Goal: Obtain resource: Obtain resource

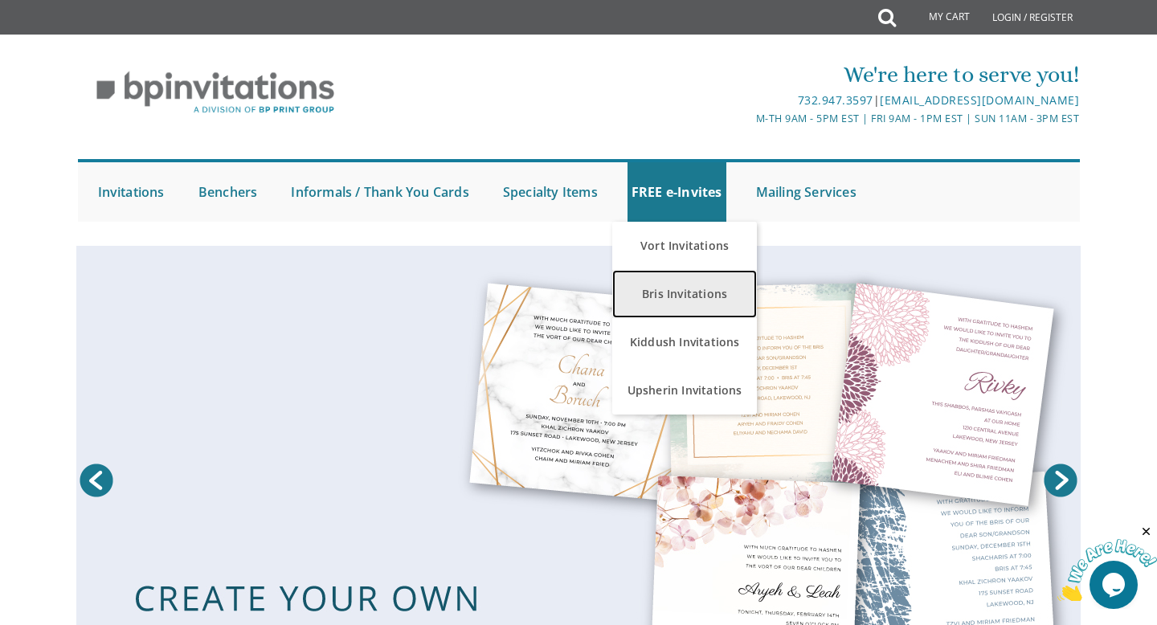
click at [665, 285] on link "Bris Invitations" at bounding box center [684, 294] width 145 height 48
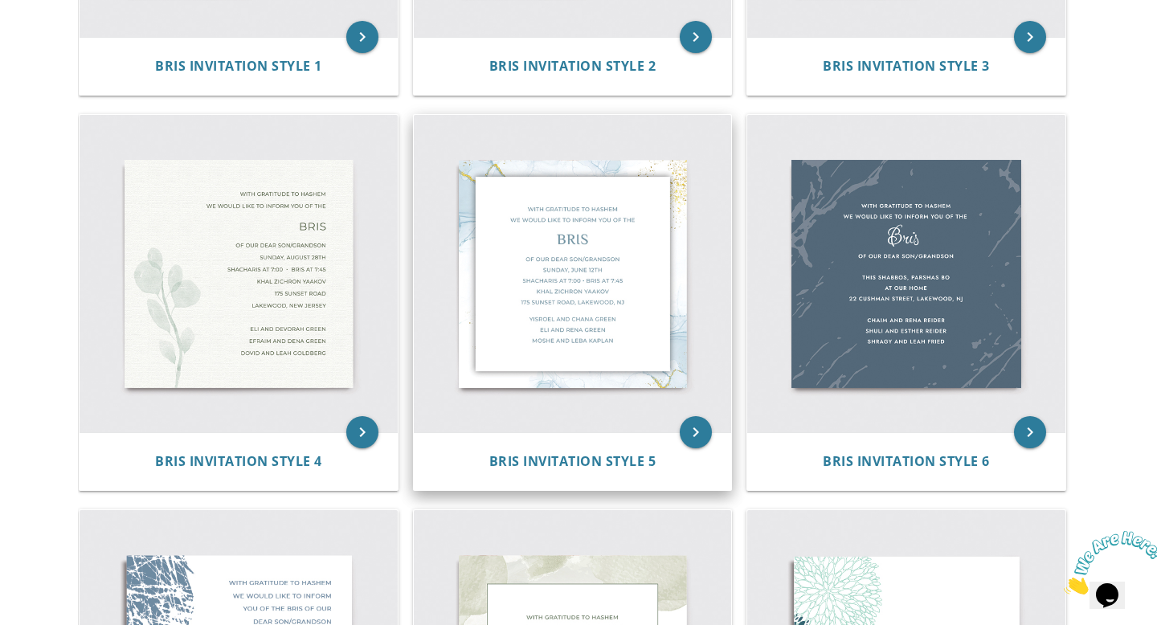
scroll to position [656, 0]
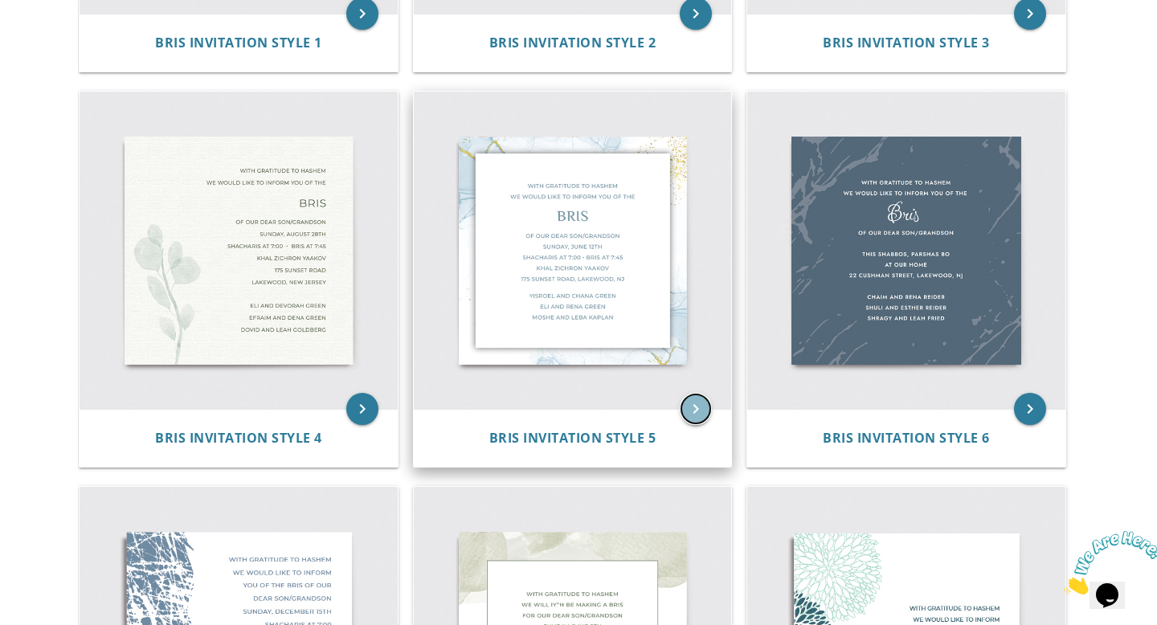
click at [694, 405] on icon "keyboard_arrow_right" at bounding box center [695, 409] width 32 height 32
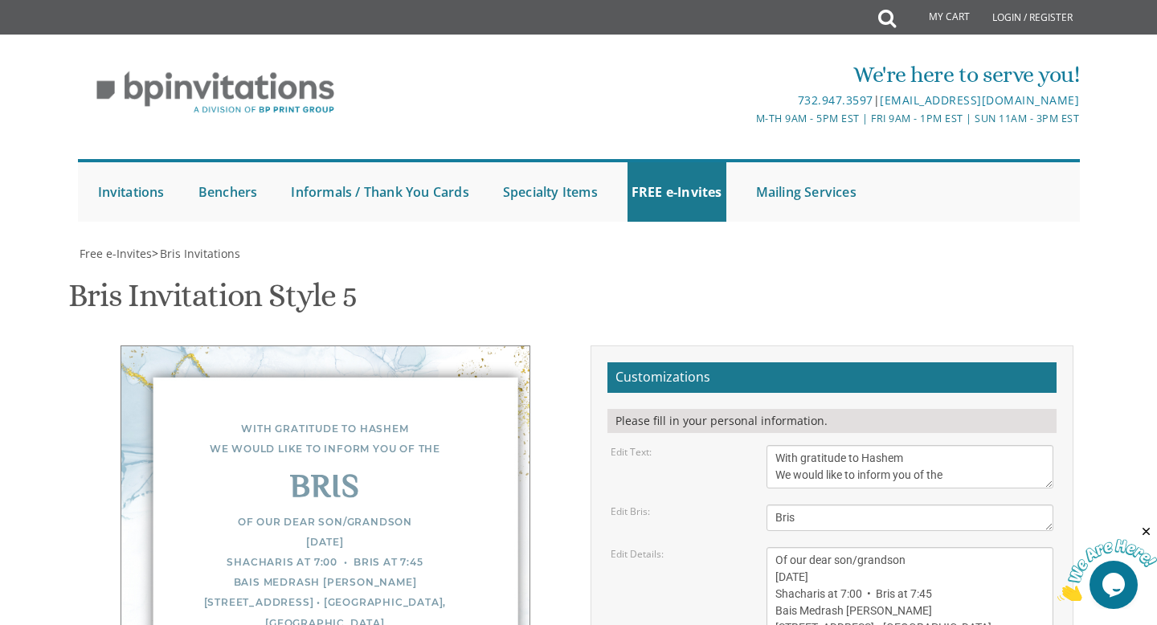
scroll to position [350, 0]
click at [782, 547] on textarea "Of our dear son/grandson Sunday, December 1st Shacharis at 7:00 • Bris at 7:45 …" at bounding box center [910, 594] width 288 height 94
click at [861, 547] on textarea "Of our dear son/grandson Sunday, December 1st Shacharis at 7:00 • Bris at 7:45 …" at bounding box center [910, 594] width 288 height 94
click at [816, 547] on textarea "Of our dear son/grandson Sunday, December 1st Shacharis at 7:00 • Bris at 7:45 …" at bounding box center [910, 594] width 288 height 94
click at [926, 547] on textarea "Of our dear son/grandson Sunday, December 1st Shacharis at 7:00 • Bris at 7:45 …" at bounding box center [910, 594] width 288 height 94
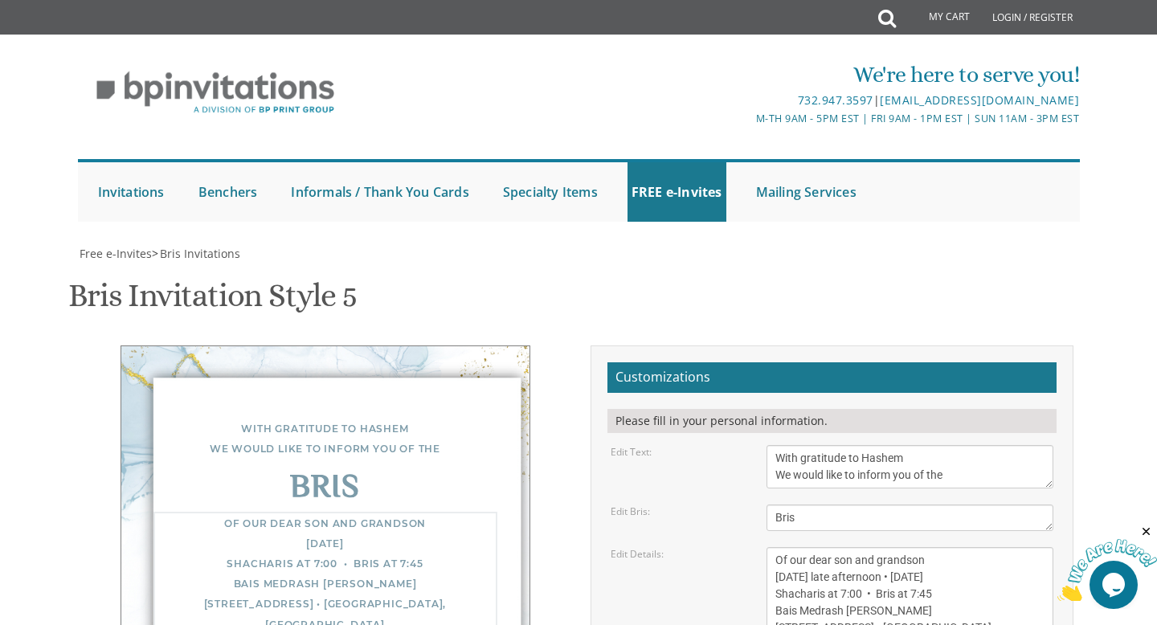
click at [926, 547] on textarea "Of our dear son/grandson Sunday, December 1st Shacharis at 7:00 • Bris at 7:45 …" at bounding box center [910, 594] width 288 height 94
drag, startPoint x: 967, startPoint y: 224, endPoint x: 948, endPoint y: 226, distance: 19.3
click at [948, 547] on textarea "Of our dear son/grandson Sunday, December 1st Shacharis at 7:00 • Bris at 7:45 …" at bounding box center [910, 594] width 288 height 94
drag, startPoint x: 863, startPoint y: 245, endPoint x: 771, endPoint y: 247, distance: 92.4
click at [771, 547] on textarea "Of our dear son/grandson Sunday, December 1st Shacharis at 7:00 • Bris at 7:45 …" at bounding box center [910, 594] width 288 height 94
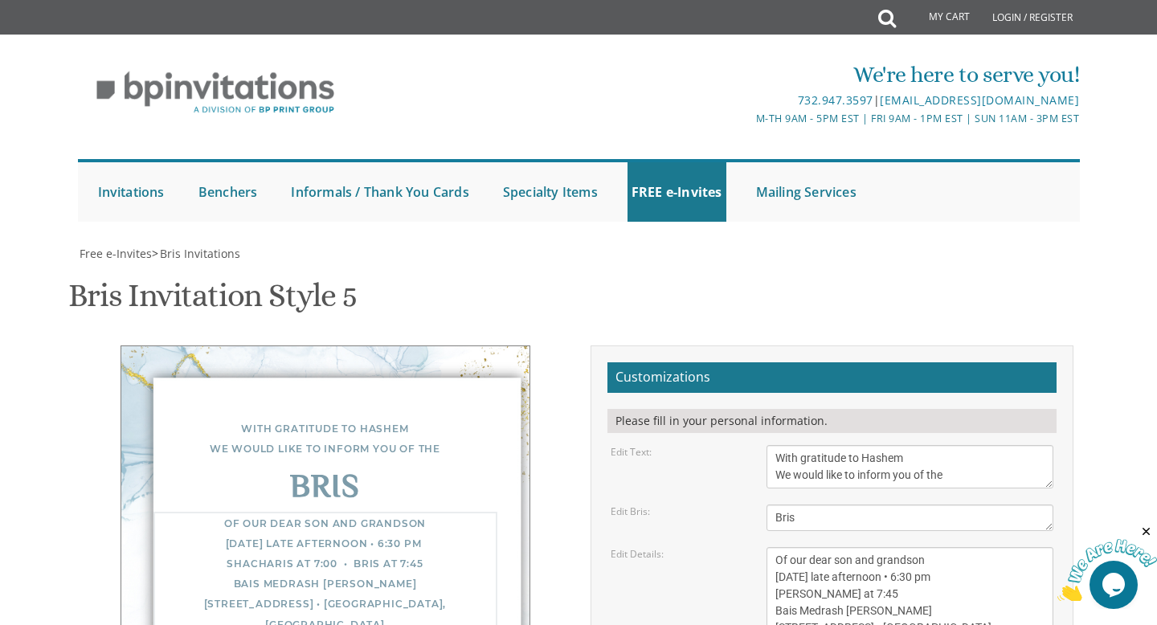
drag, startPoint x: 884, startPoint y: 239, endPoint x: 826, endPoint y: 243, distance: 57.9
click at [826, 547] on textarea "Of our dear son/grandson Sunday, December 1st Shacharis at 7:00 • Bris at 7:45 …" at bounding box center [910, 594] width 288 height 94
drag, startPoint x: 916, startPoint y: 264, endPoint x: 776, endPoint y: 261, distance: 139.8
click at [776, 547] on textarea "Of our dear son/grandson Sunday, December 1st Shacharis at 7:00 • Bris at 7:45 …" at bounding box center [910, 594] width 288 height 94
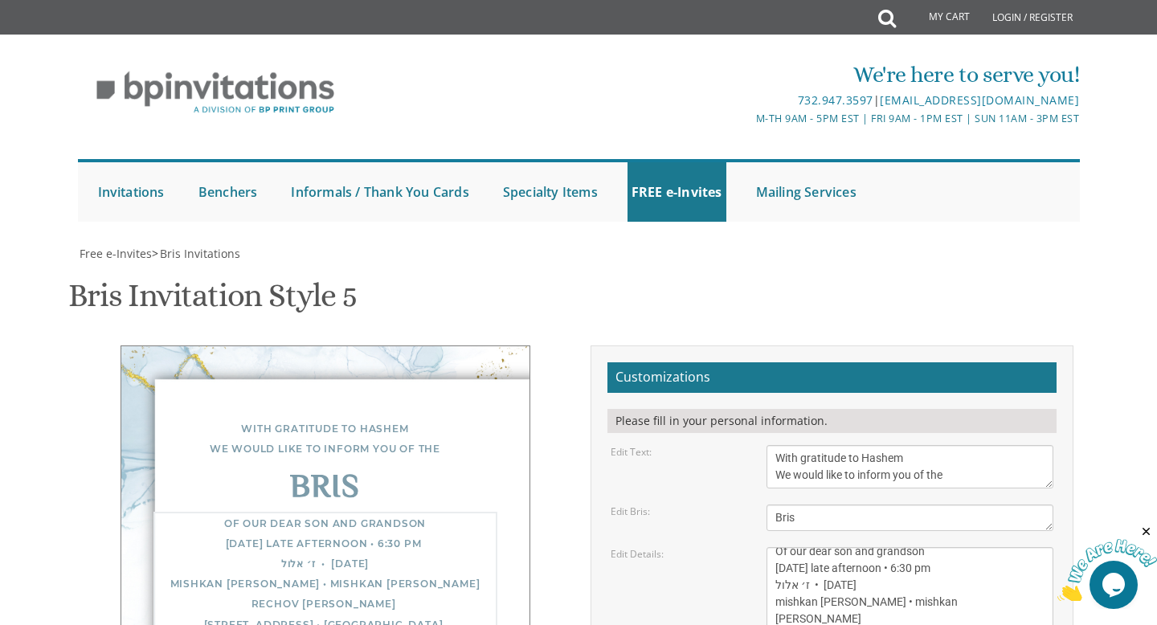
scroll to position [13, 0]
drag, startPoint x: 775, startPoint y: 284, endPoint x: 935, endPoint y: 293, distance: 160.1
click at [935, 362] on form "Customizations Please fill in your personal information. Edit Text: With gratit…" at bounding box center [831, 610] width 449 height 497
type textarea "Of our dear son and grandson Sunday late afternoon • 6:30 pm ז׳ אלול • august 3…"
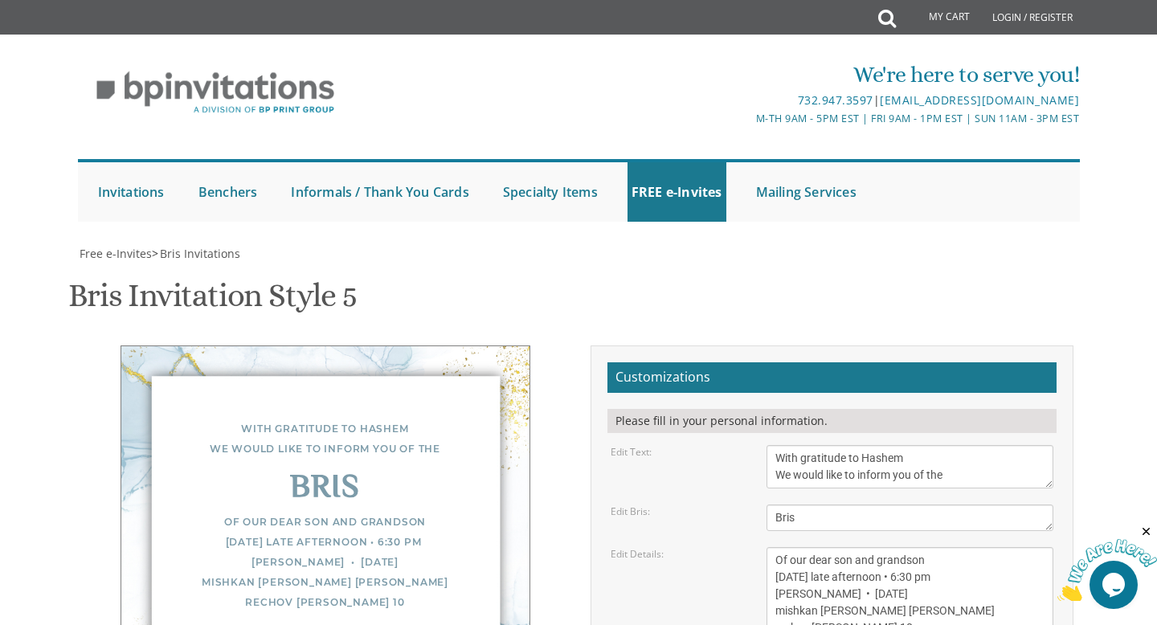
drag, startPoint x: 772, startPoint y: 315, endPoint x: 875, endPoint y: 371, distance: 117.9
click at [875, 371] on form "Customizations Please fill in your personal information. Edit Text: With gratit…" at bounding box center [831, 610] width 449 height 497
type textarea "chaim and leah buchler yechiel and ruth buchler shmuel and racheli weiner"
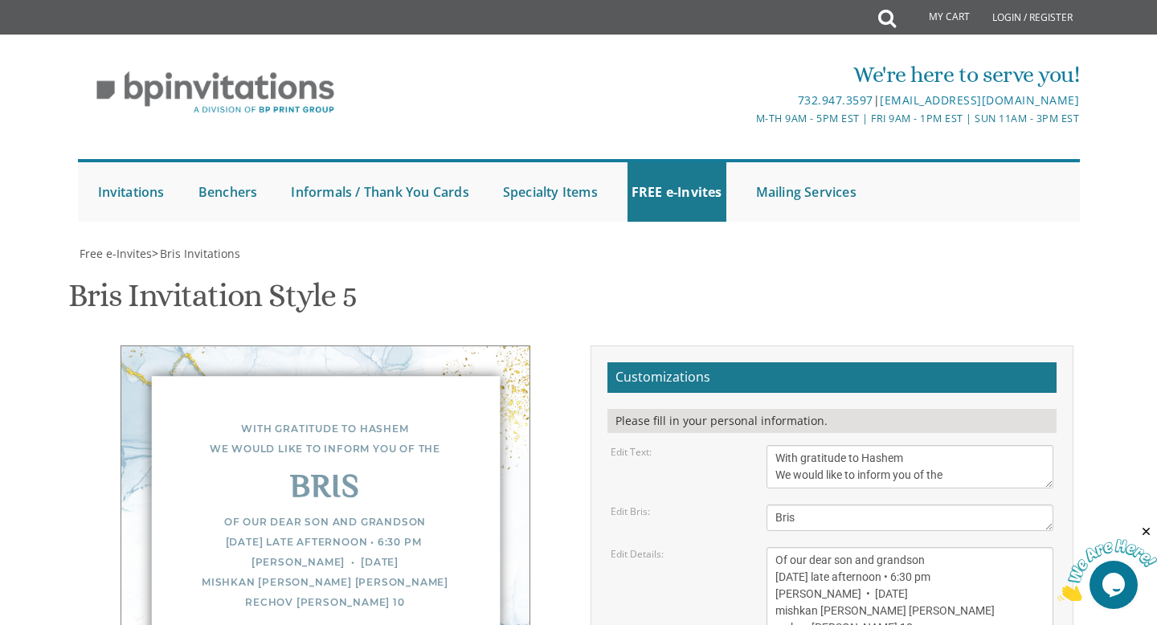
type input "bhleeah2002@gmail.com"
click at [775, 445] on textarea "With gratitude to Hashem We would like to inform you of the" at bounding box center [910, 466] width 288 height 43
type textarea "בס״ד With gratitude to Hashem We would like to inform you of the"
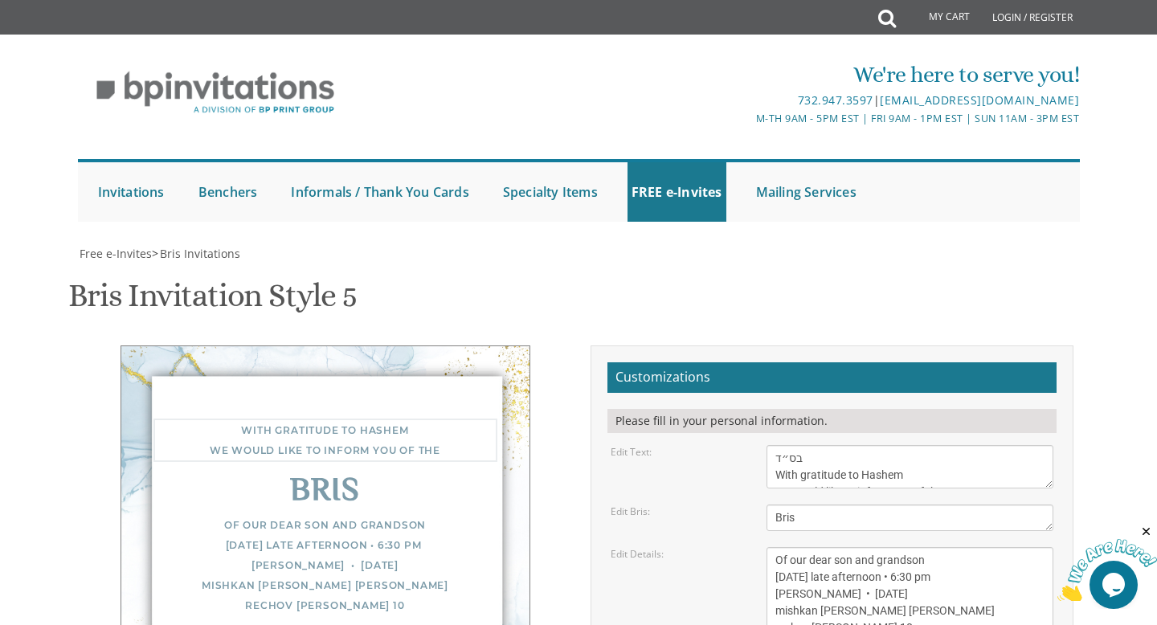
click at [835, 547] on textarea "Of our dear son/grandson Sunday, December 1st Shacharis at 7:00 • Bris at 7:45 …" at bounding box center [910, 594] width 288 height 94
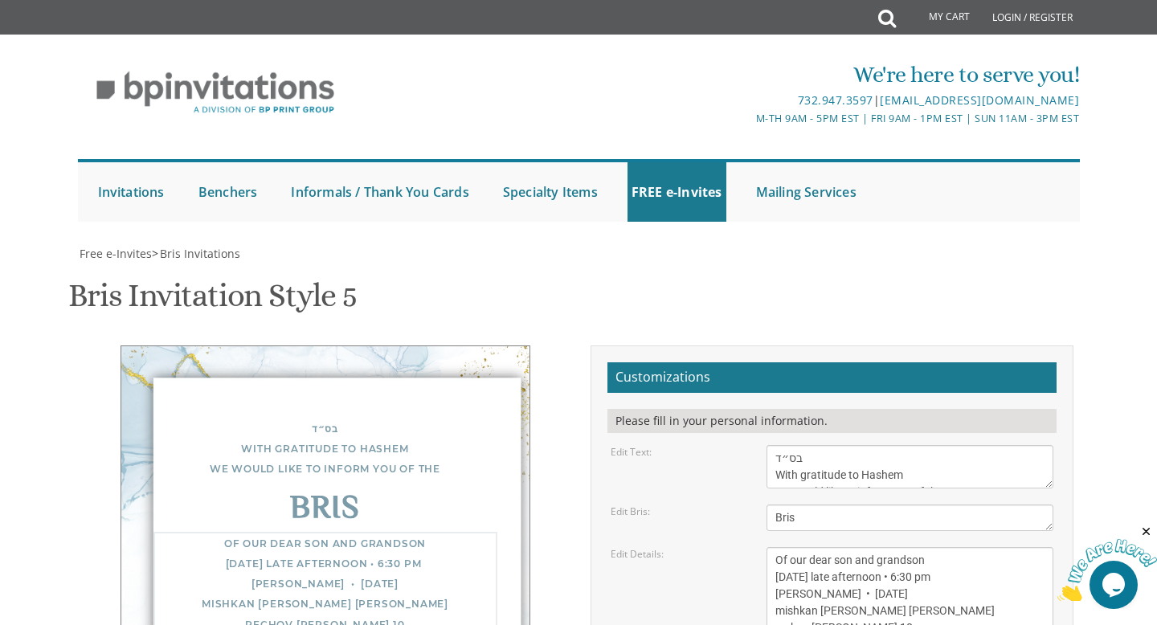
click at [824, 547] on textarea "Of our dear son/grandson Sunday, December 1st Shacharis at 7:00 • Bris at 7:45 …" at bounding box center [910, 594] width 288 height 94
click at [817, 547] on textarea "Of our dear son/grandson Sunday, December 1st Shacharis at 7:00 • Bris at 7:45 …" at bounding box center [910, 594] width 288 height 94
type textarea "Of our dear son and grandson Sunday late afternoon • 6:30 pm ז׳ אלול • august 3…"
